Goal: Transaction & Acquisition: Purchase product/service

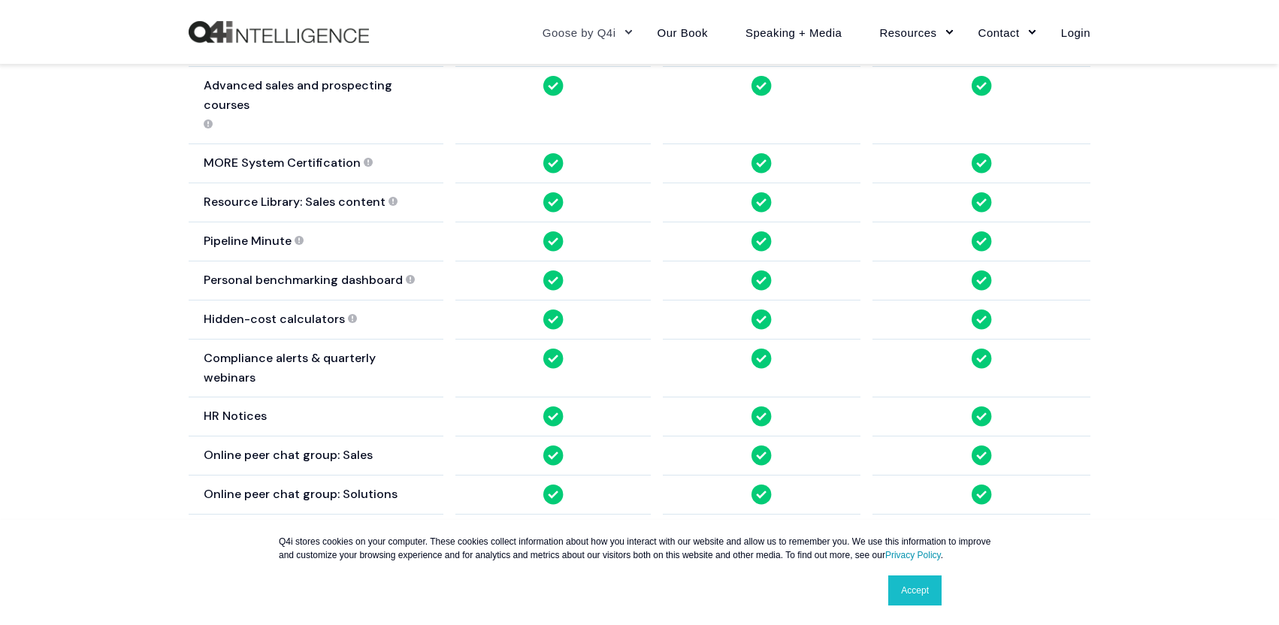
scroll to position [1444, 0]
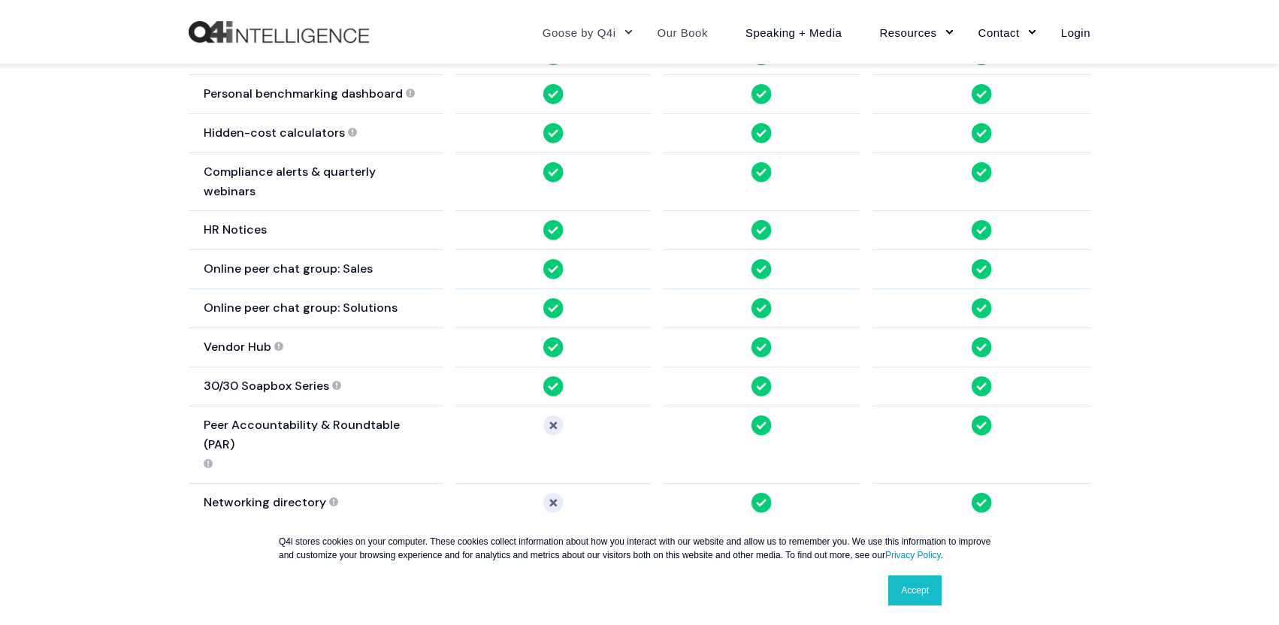
click at [678, 38] on link "Our Book" at bounding box center [683, 31] width 88 height 65
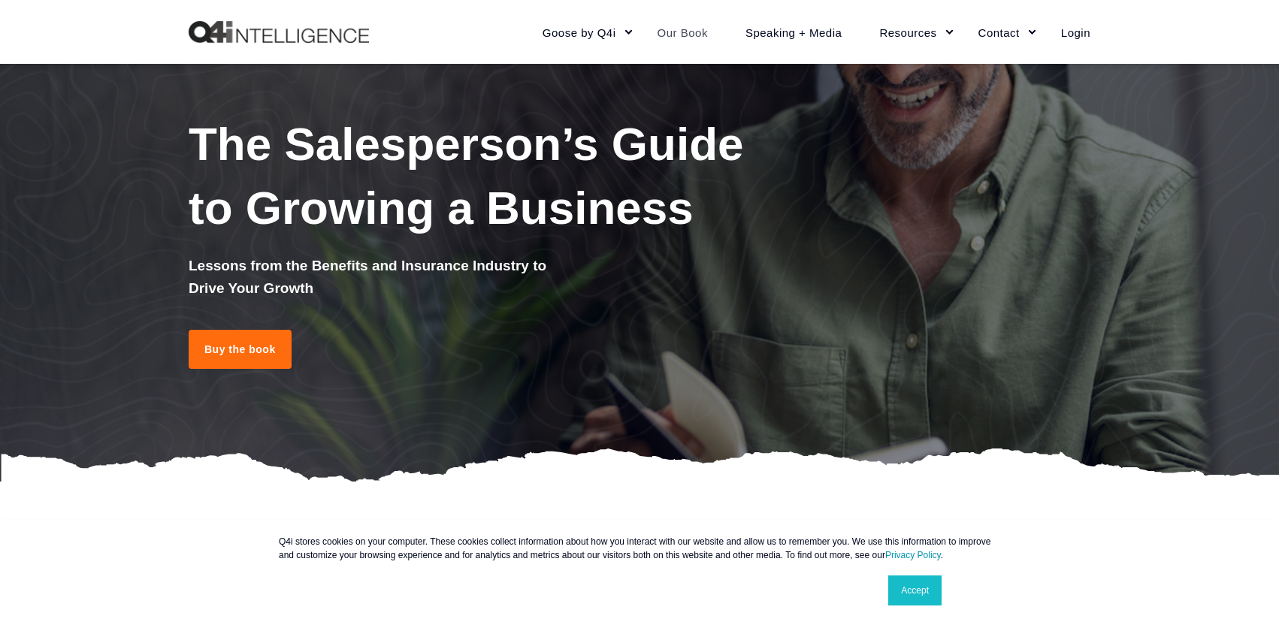
scroll to position [89, 0]
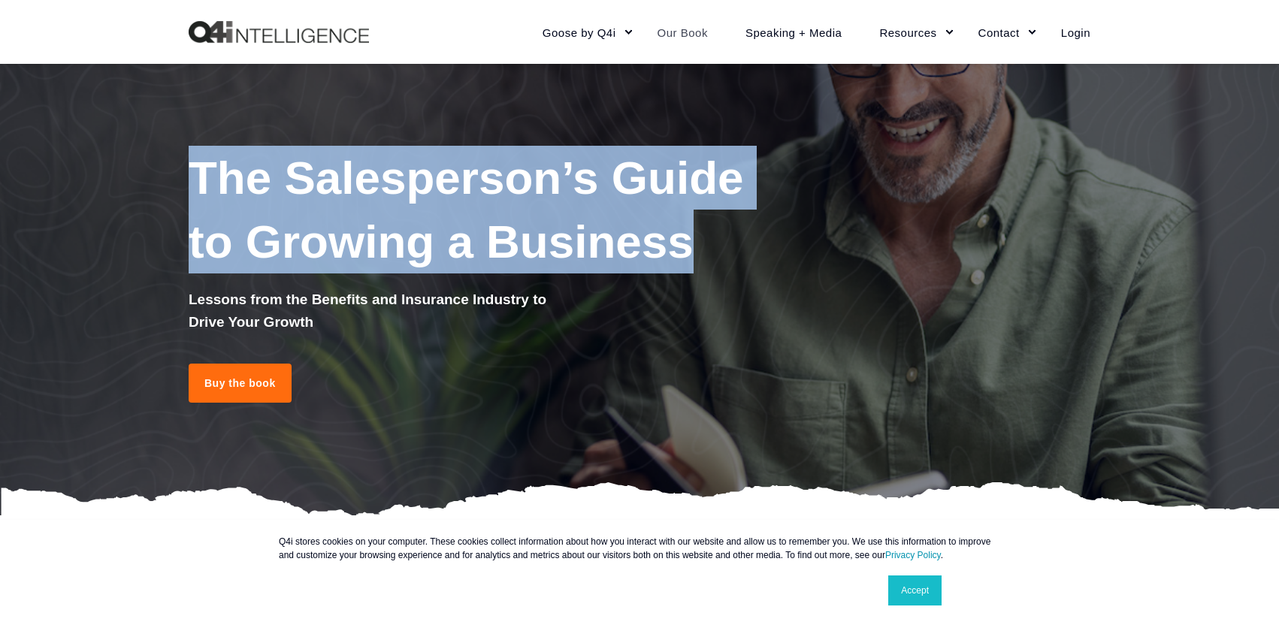
drag, startPoint x: 691, startPoint y: 241, endPoint x: 190, endPoint y: 129, distance: 513.0
click at [190, 129] on div "The Salesperson’s Guide to Growing a Business Lessons from the Benefits and Ins…" at bounding box center [639, 244] width 1279 height 541
copy span "The Salesperson’s Guide to Growing a Business"
